Goal: Task Accomplishment & Management: Use online tool/utility

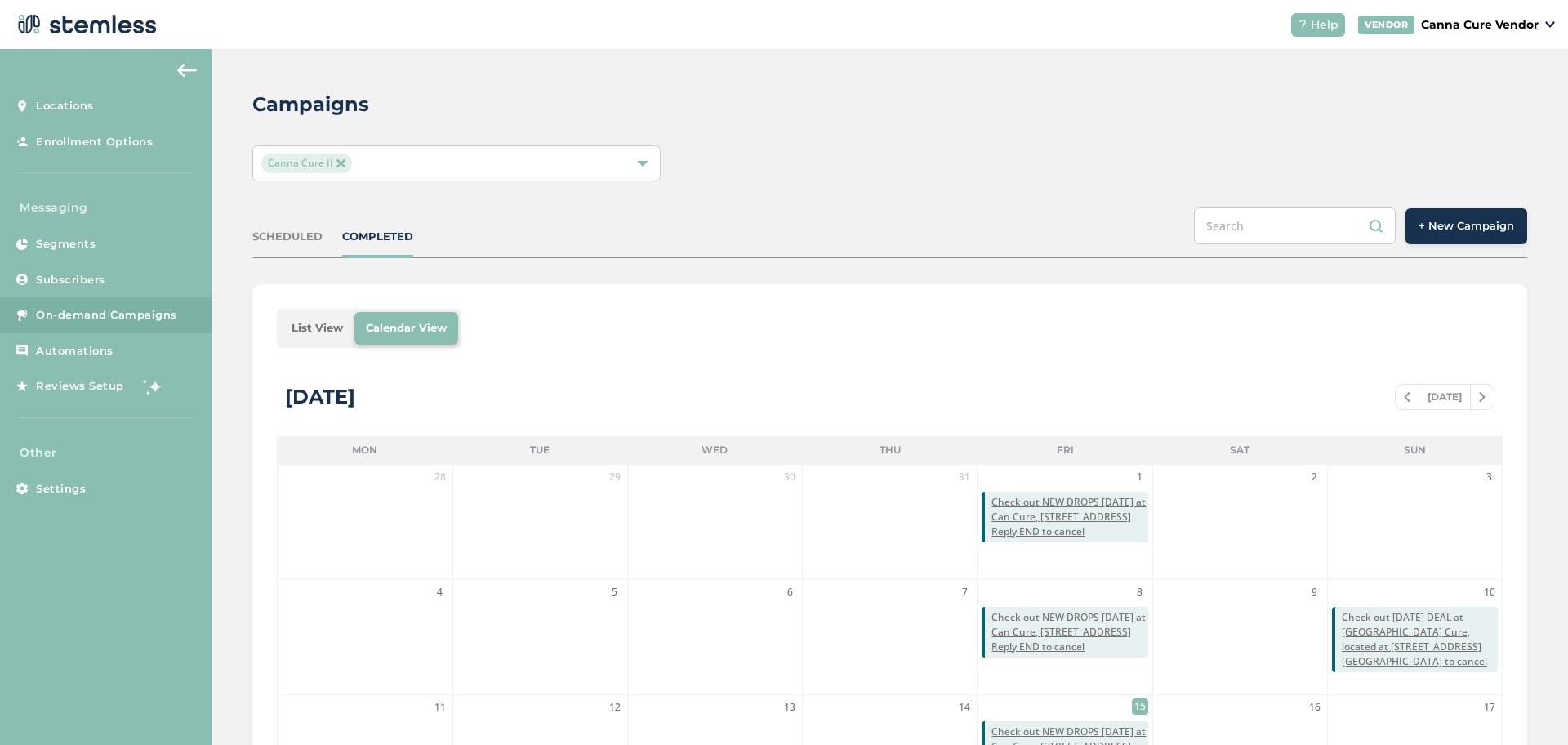
click at [1422, 235] on button "+ New Campaign" at bounding box center [1466, 225] width 121 height 36
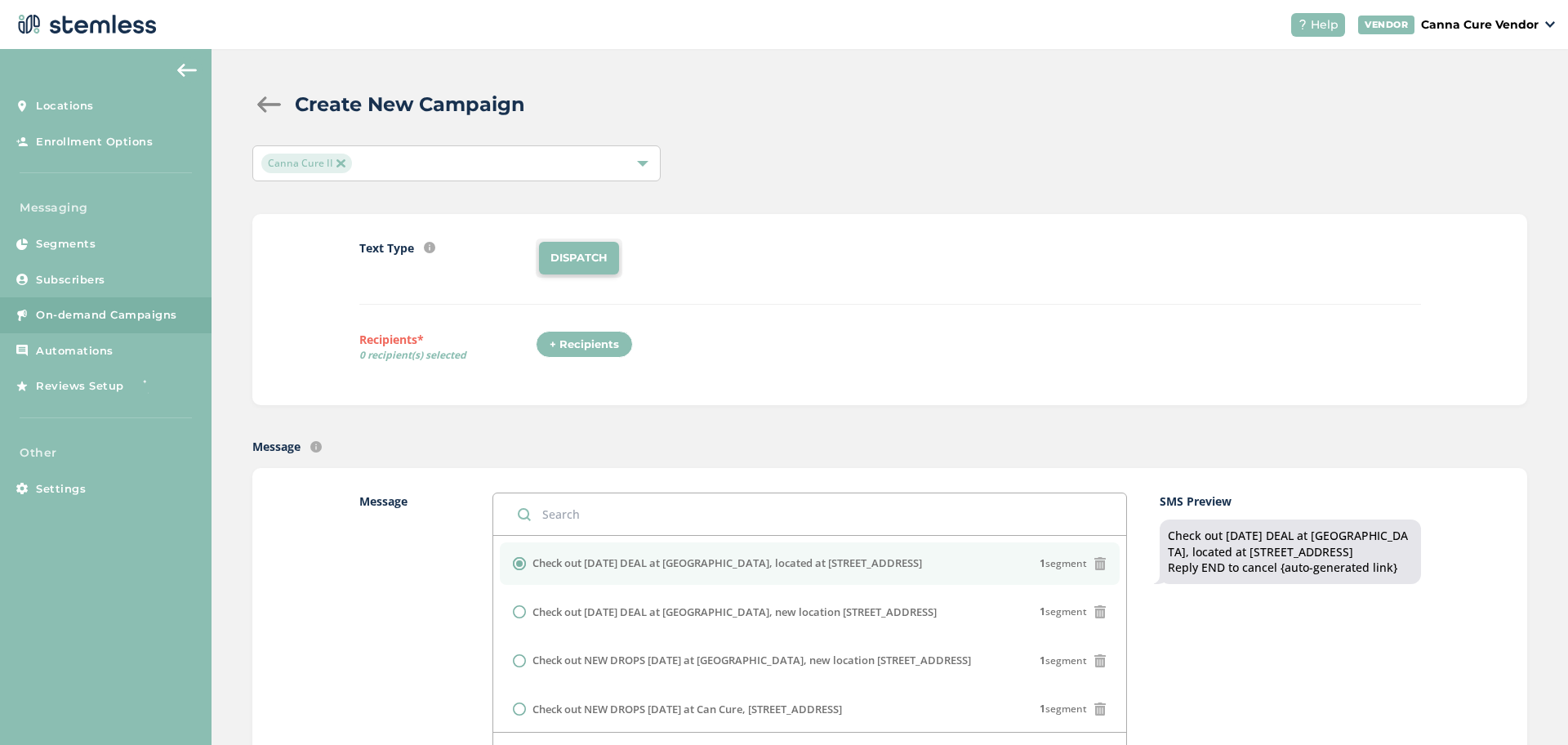
click at [439, 173] on div "Canna Cure II" at bounding box center [448, 164] width 374 height 20
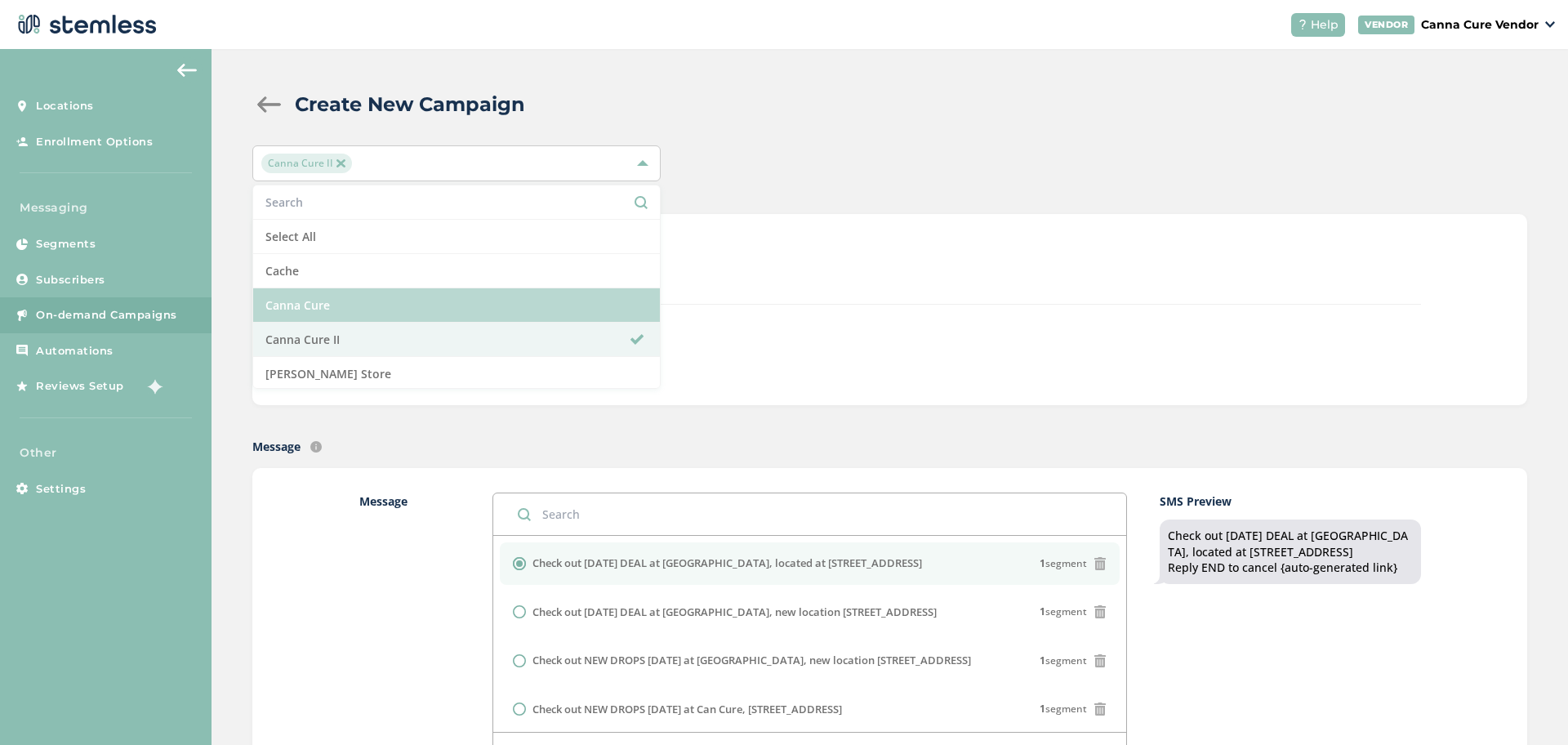
click at [366, 308] on li "Canna Cure" at bounding box center [456, 306] width 406 height 35
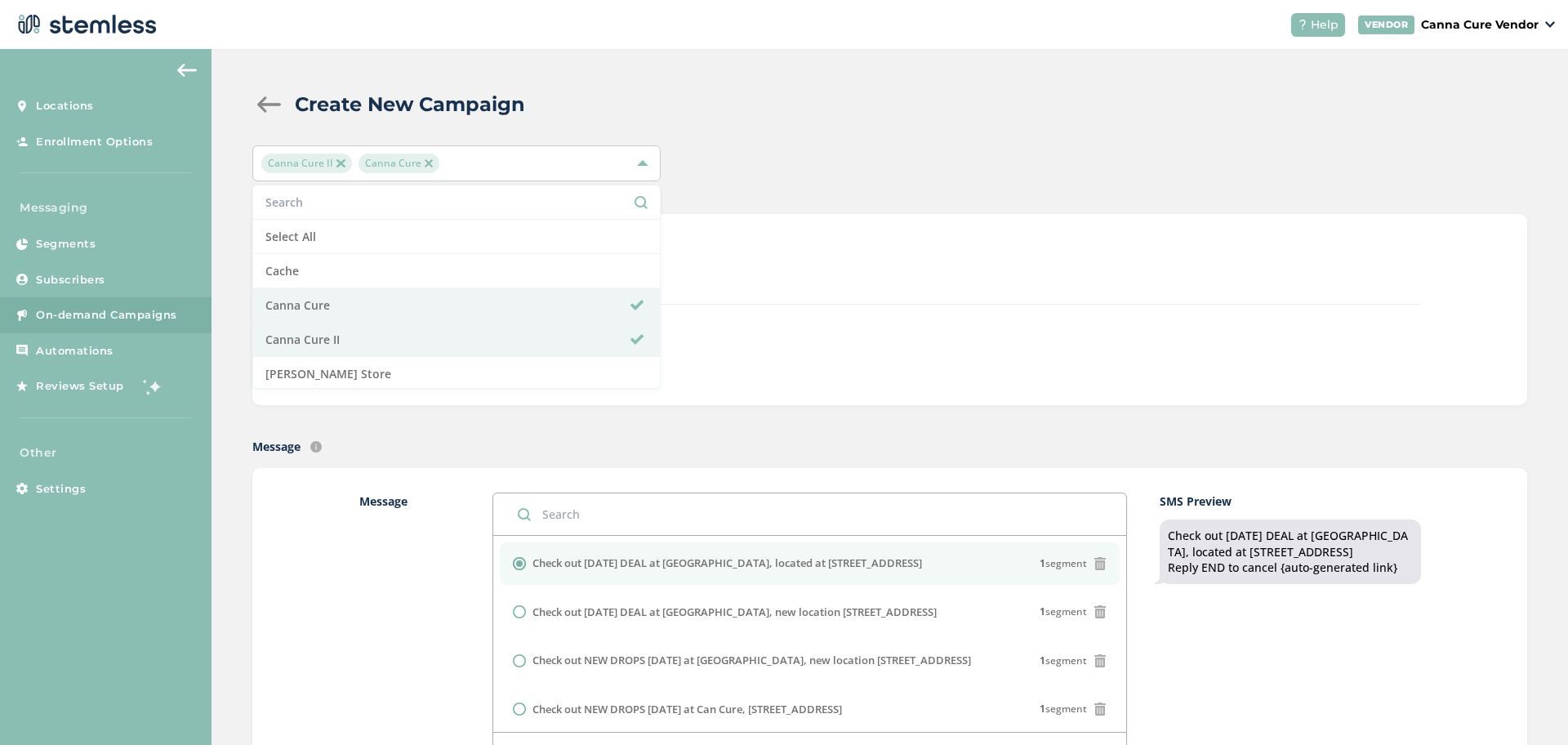
click at [425, 160] on img at bounding box center [429, 164] width 8 height 8
click at [758, 178] on div "Canna Cure II Select All Cache Canna Cure Canna Cure II [PERSON_NAME] Store" at bounding box center [889, 163] width 1275 height 36
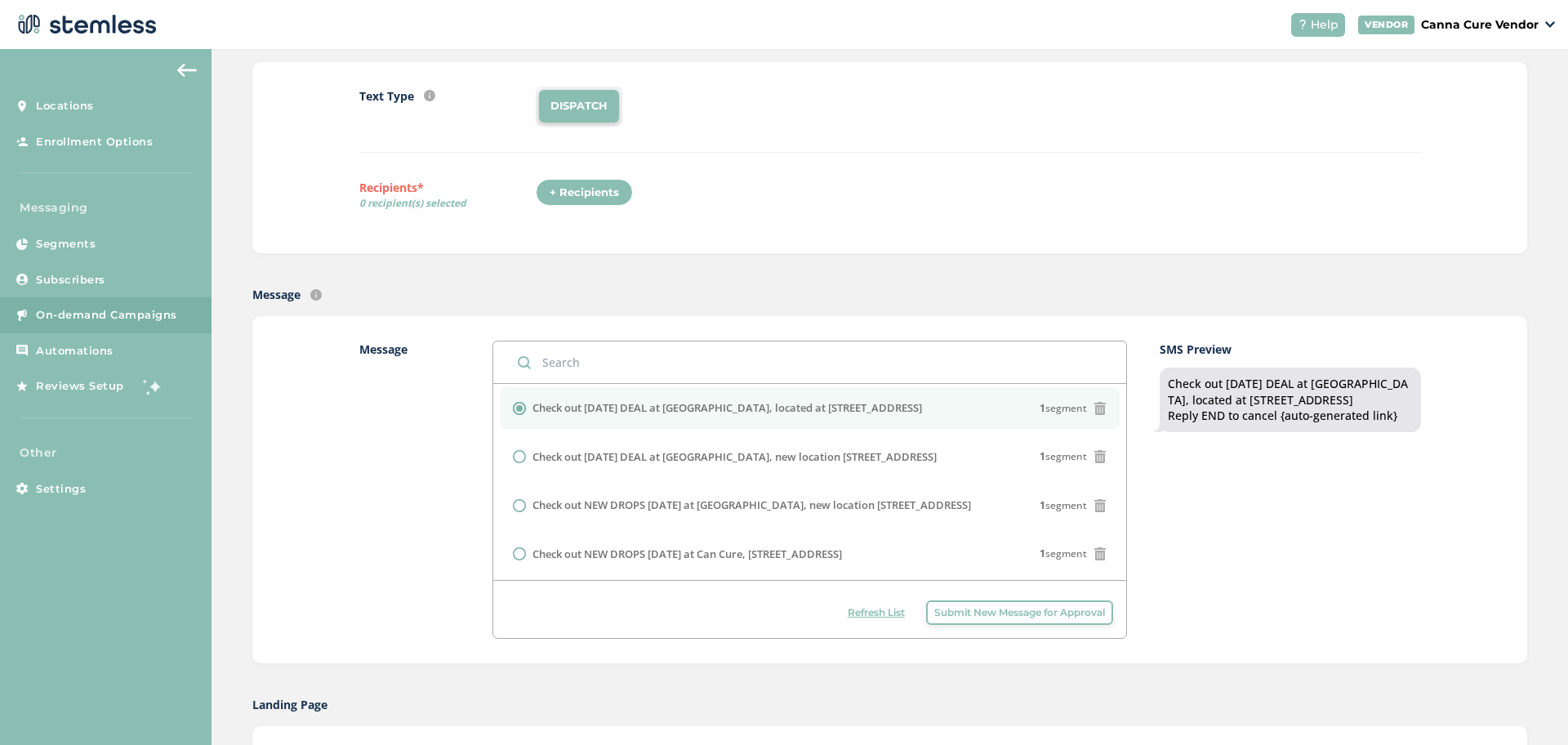
scroll to position [4, 0]
click at [920, 225] on div "Text Type SMS : A cost effective way to reach your customers. Send a intro text…" at bounding box center [890, 158] width 1062 height 142
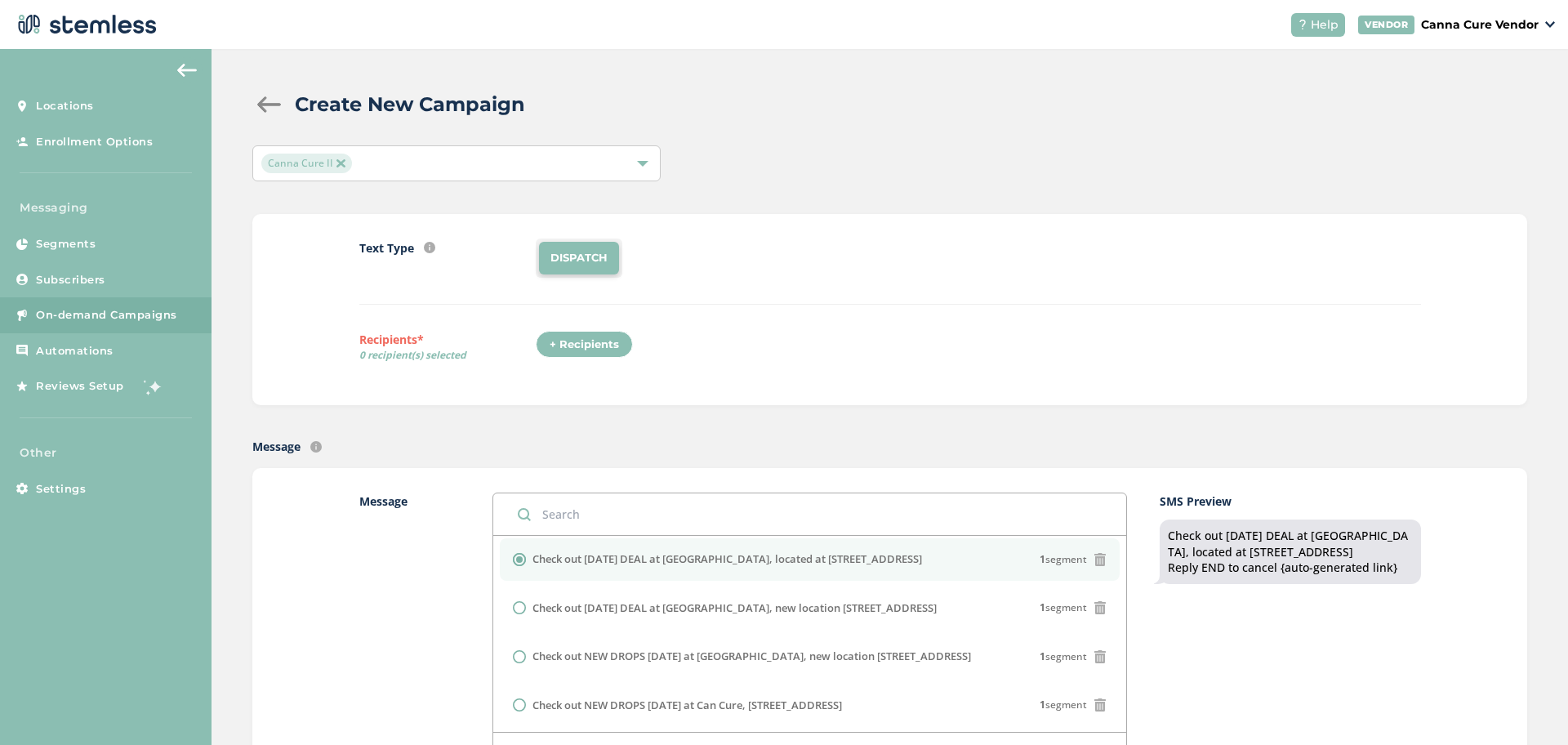
scroll to position [0, 0]
click at [581, 354] on div "+ Recipients" at bounding box center [584, 344] width 97 height 28
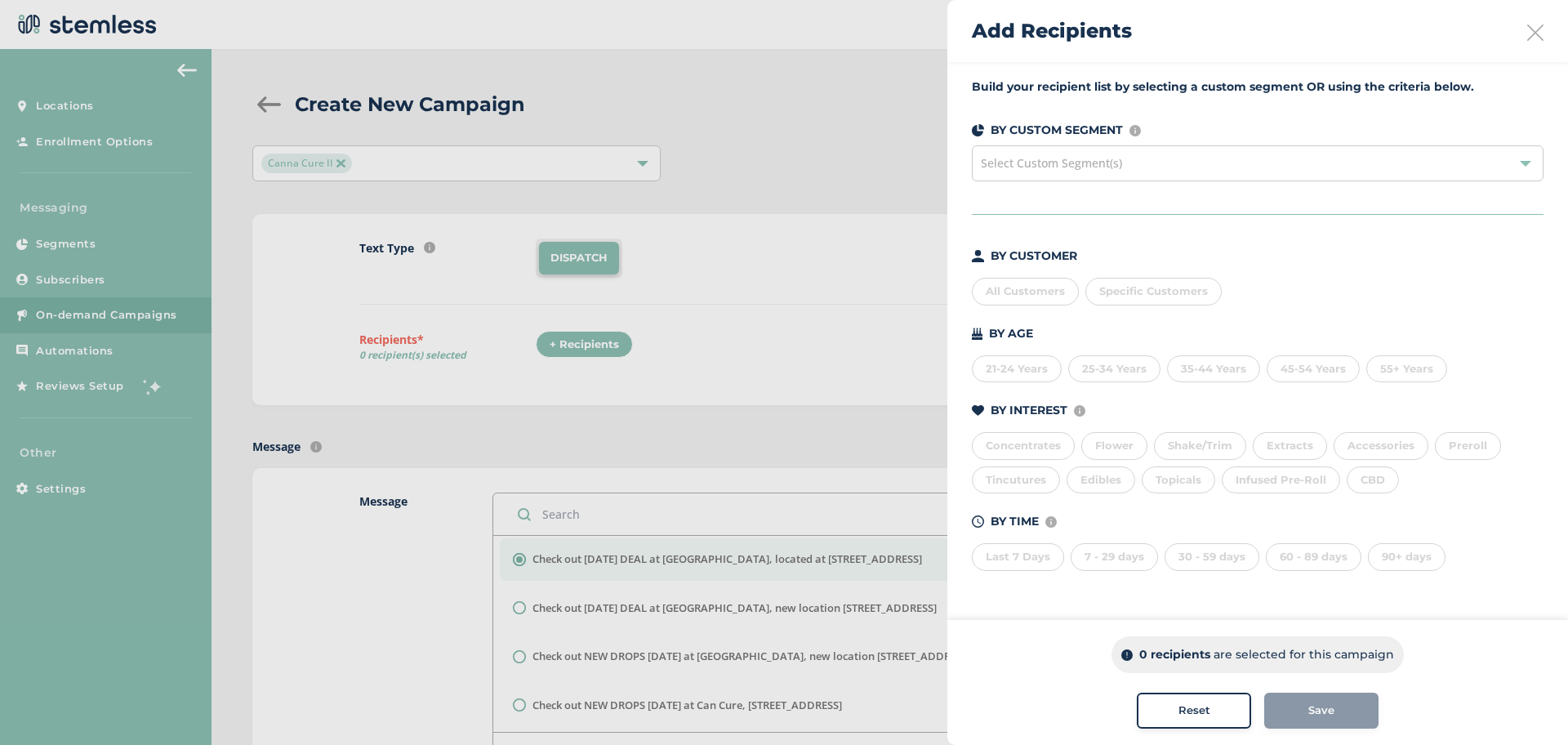
click at [1009, 292] on div "All Customers" at bounding box center [1024, 292] width 107 height 28
click at [1321, 705] on span "Save" at bounding box center [1322, 710] width 26 height 17
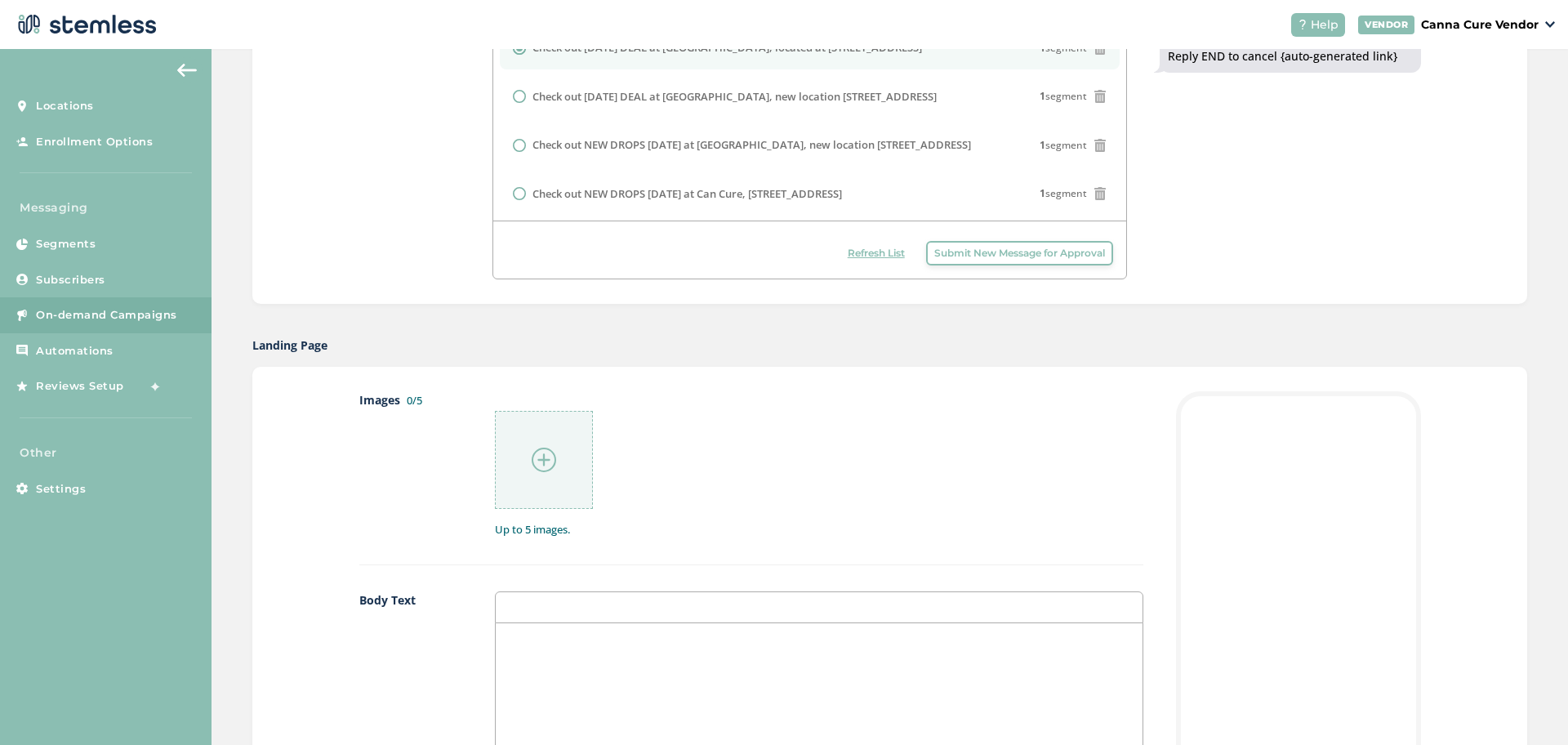
scroll to position [515, 0]
click at [524, 468] on div at bounding box center [544, 456] width 98 height 98
click at [535, 429] on div at bounding box center [544, 456] width 98 height 98
click at [545, 493] on div at bounding box center [544, 456] width 98 height 98
click at [542, 488] on div at bounding box center [544, 456] width 98 height 98
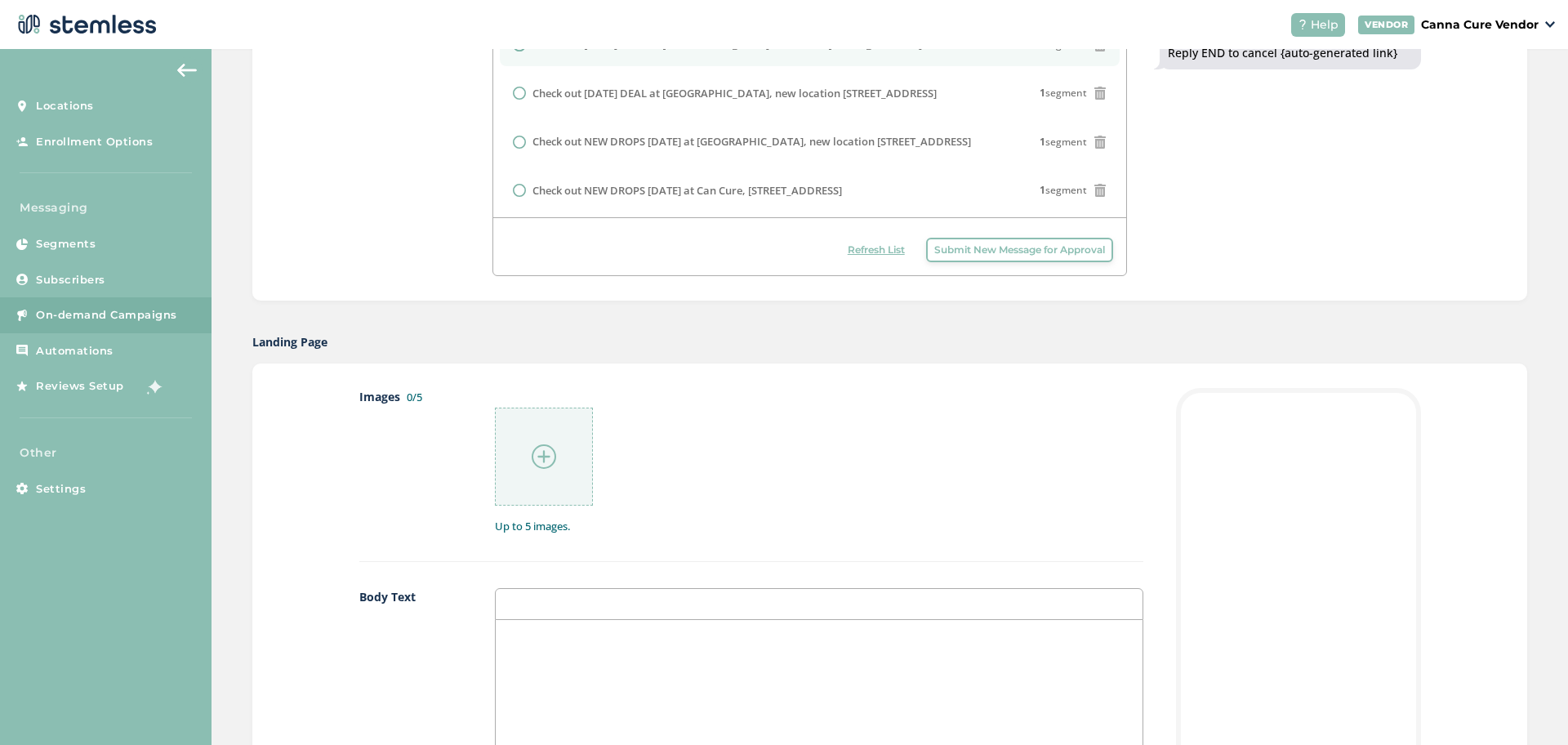
click at [536, 462] on img at bounding box center [544, 457] width 25 height 25
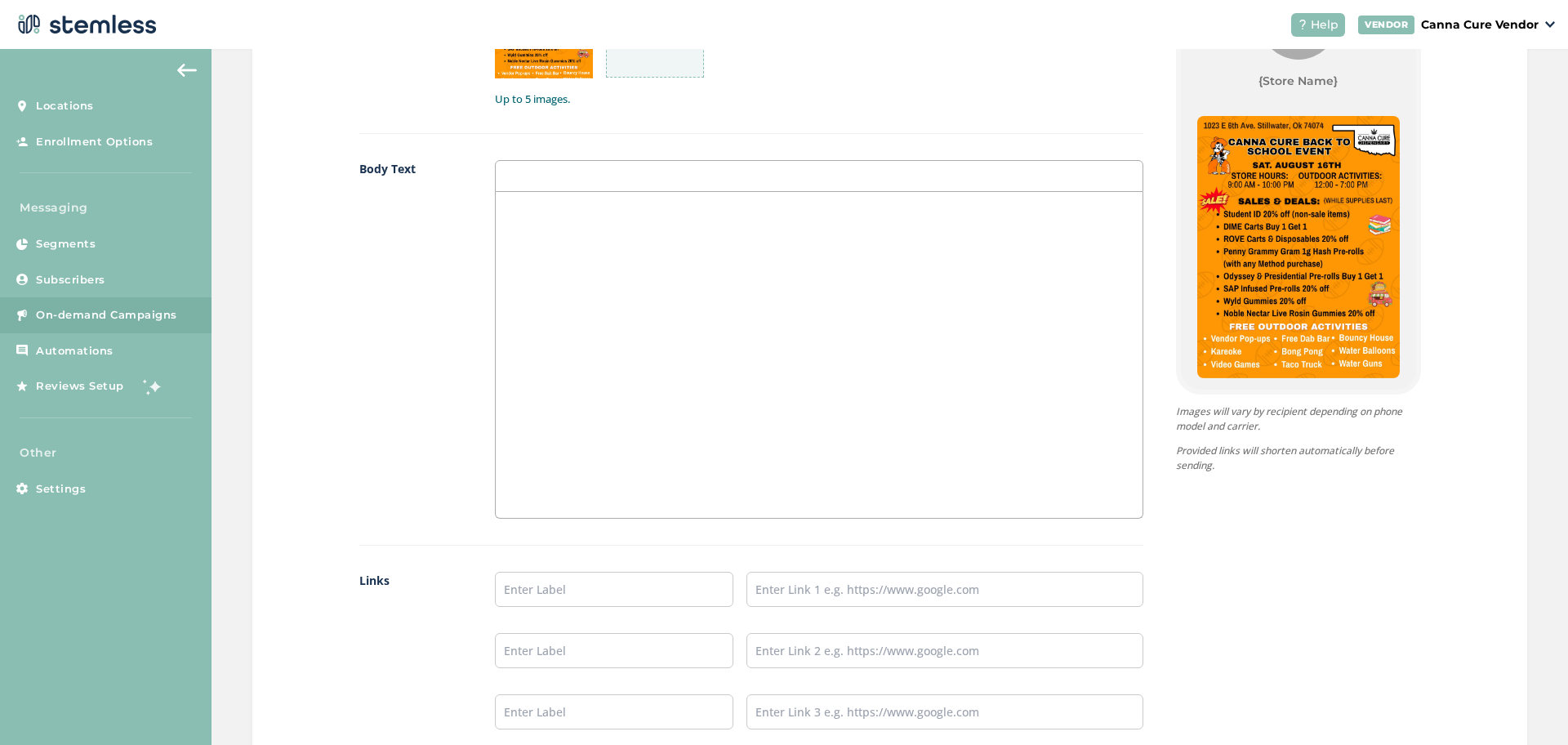
scroll to position [1179, 0]
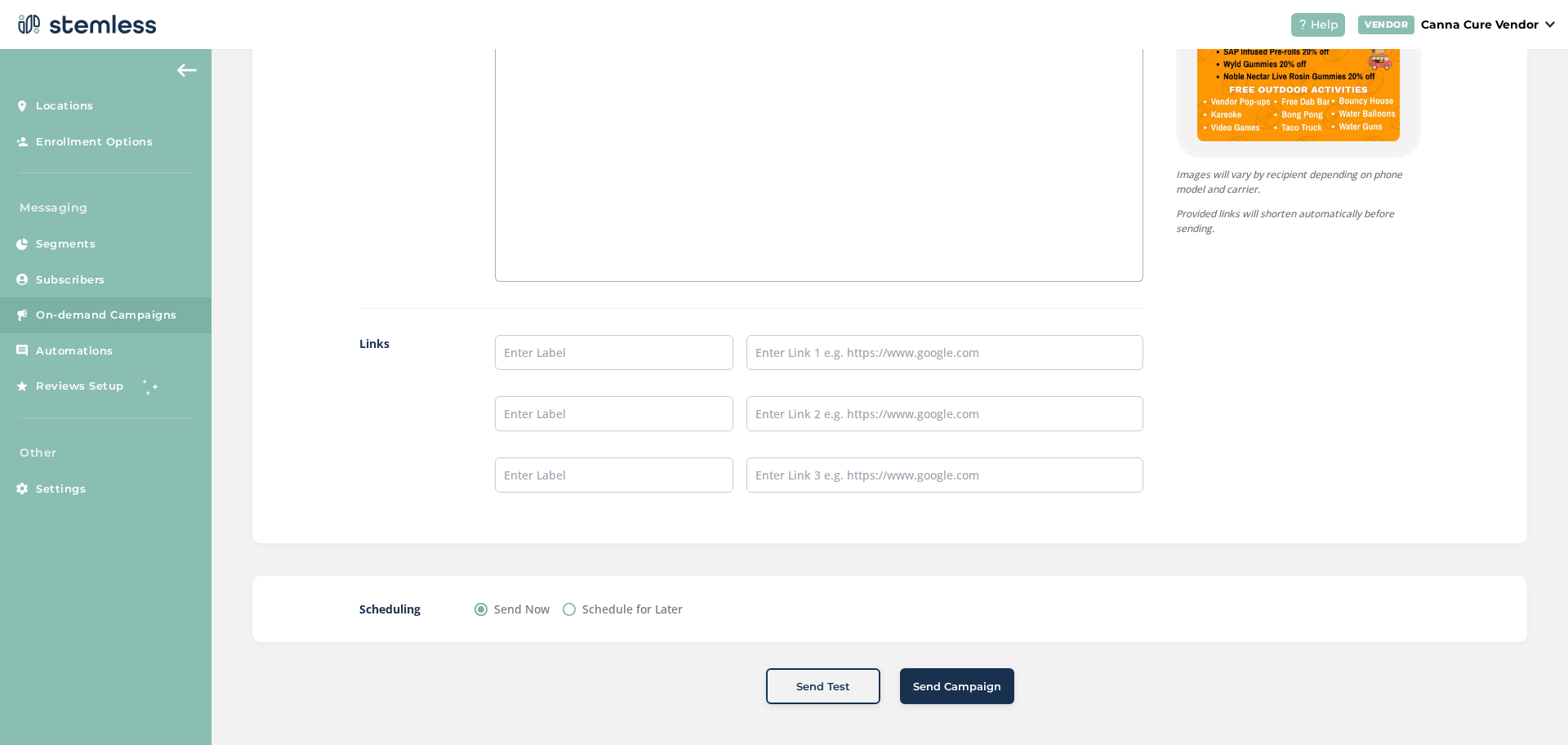
click at [940, 694] on button "Send Campaign" at bounding box center [957, 686] width 114 height 36
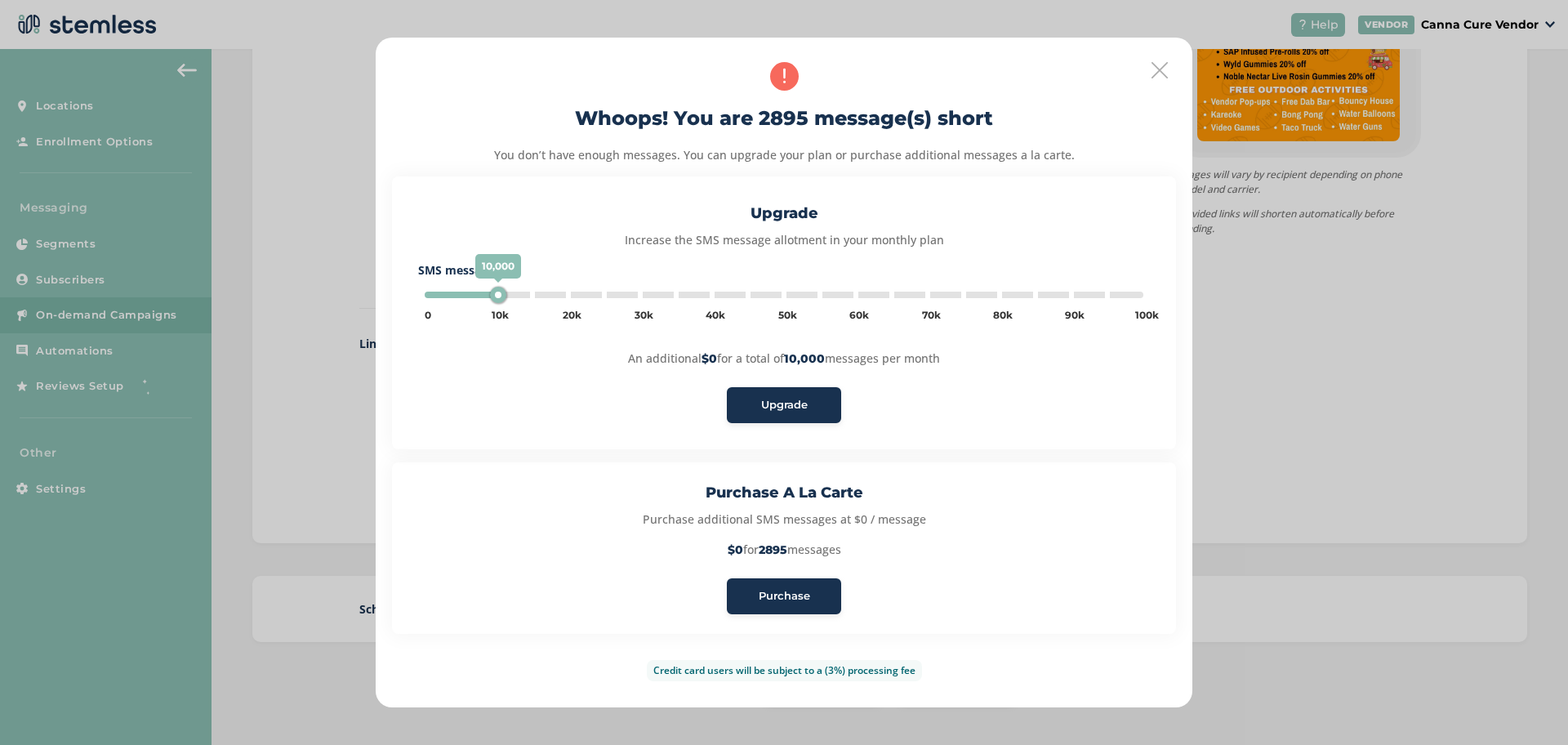
type input "5000"
click at [792, 603] on span "Purchase" at bounding box center [784, 596] width 51 height 17
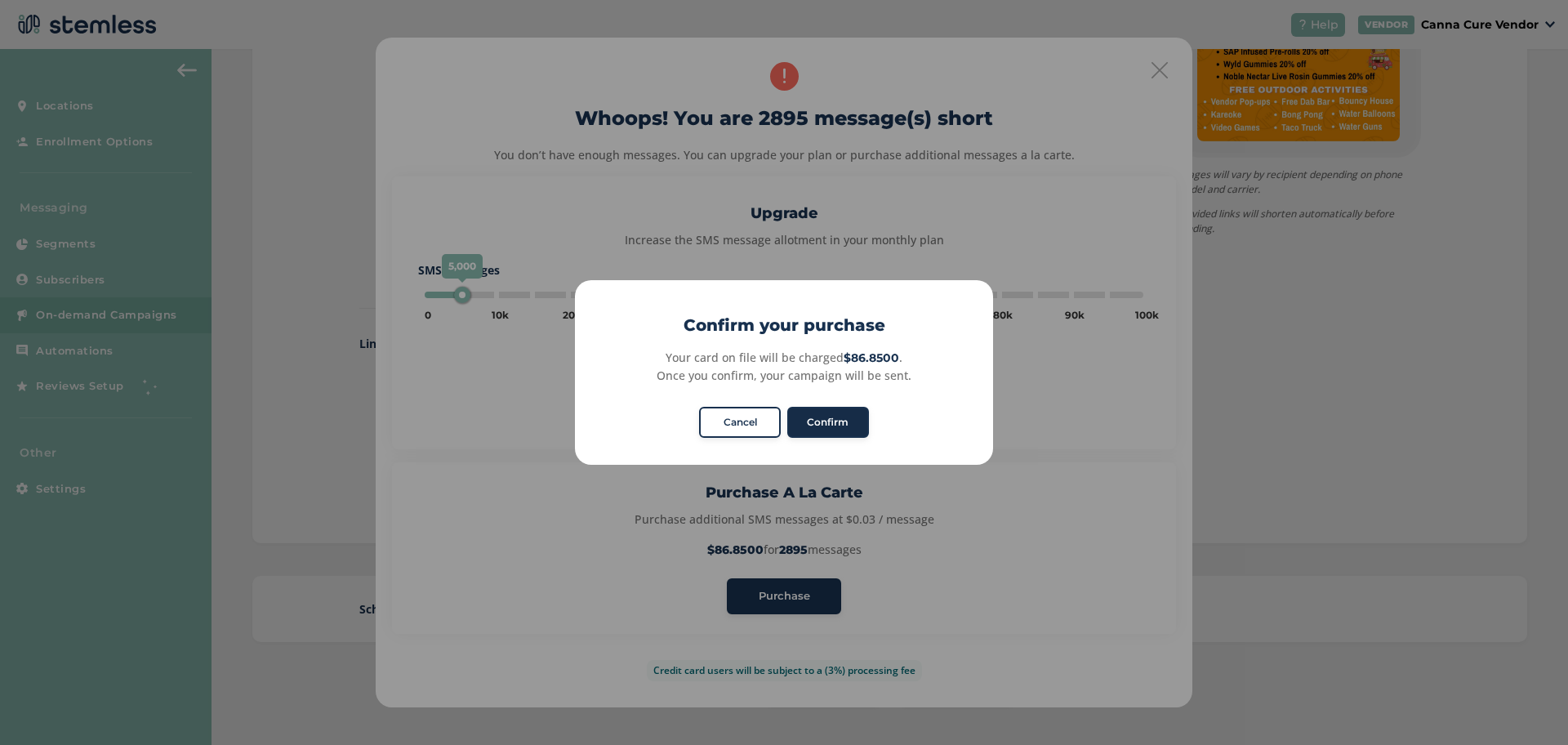
click at [823, 425] on button "Confirm" at bounding box center [828, 422] width 82 height 31
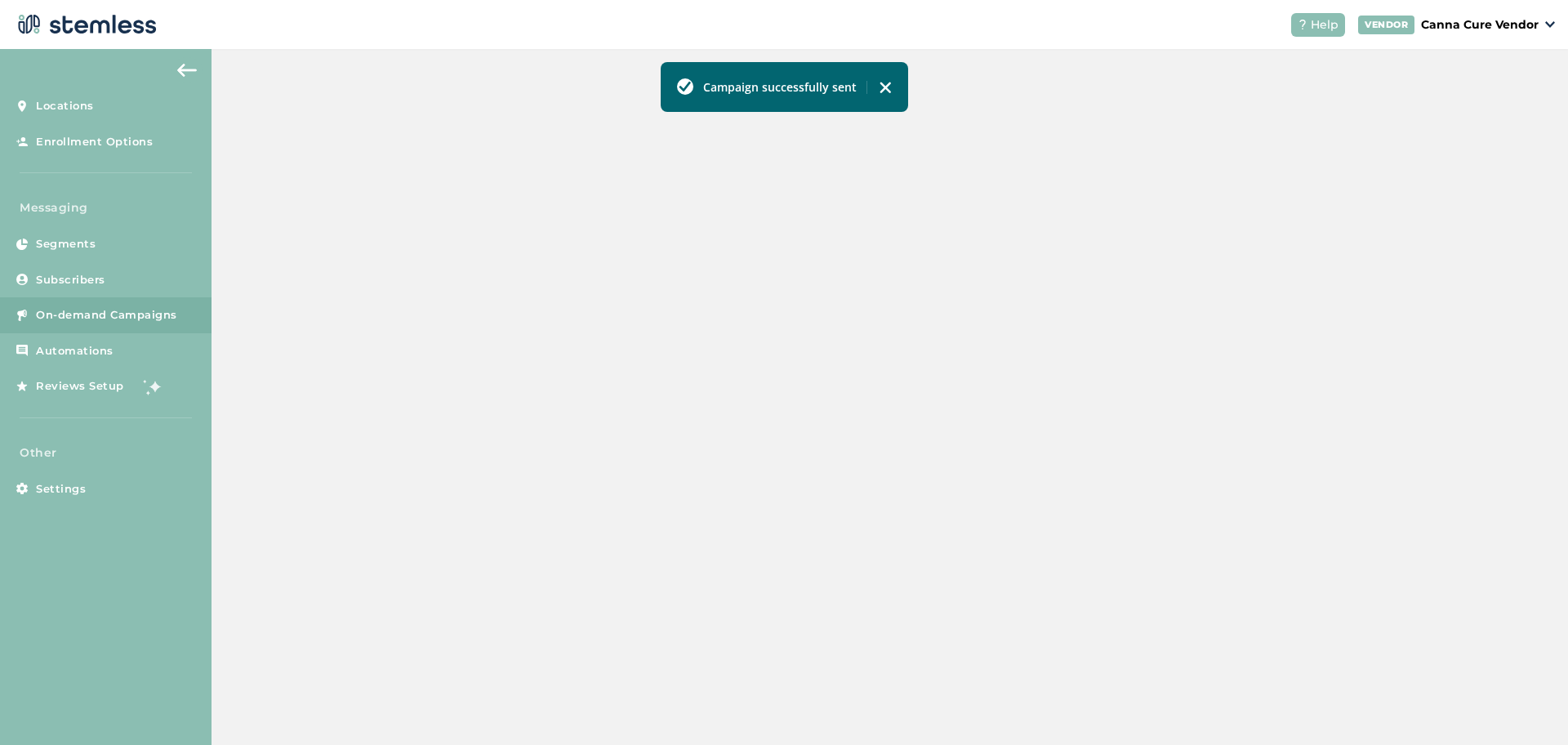
scroll to position [361, 0]
